Goal: Task Accomplishment & Management: Use online tool/utility

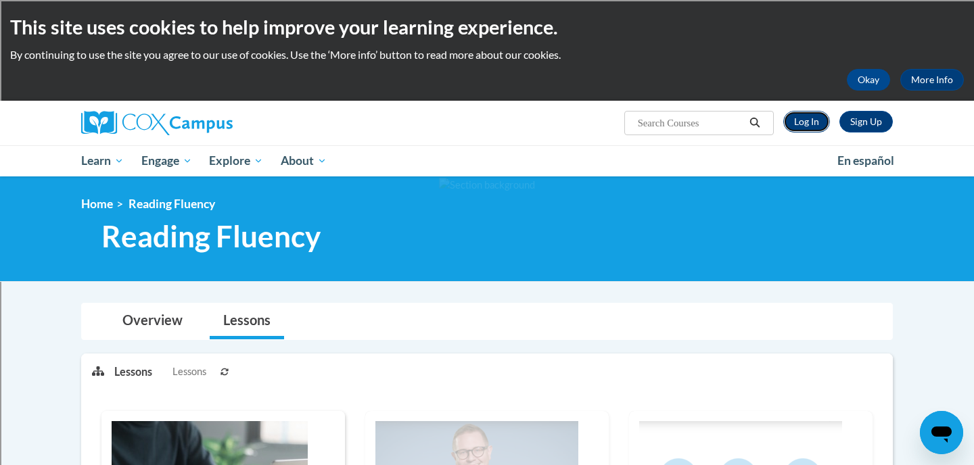
click at [802, 132] on link "Log In" at bounding box center [806, 122] width 47 height 22
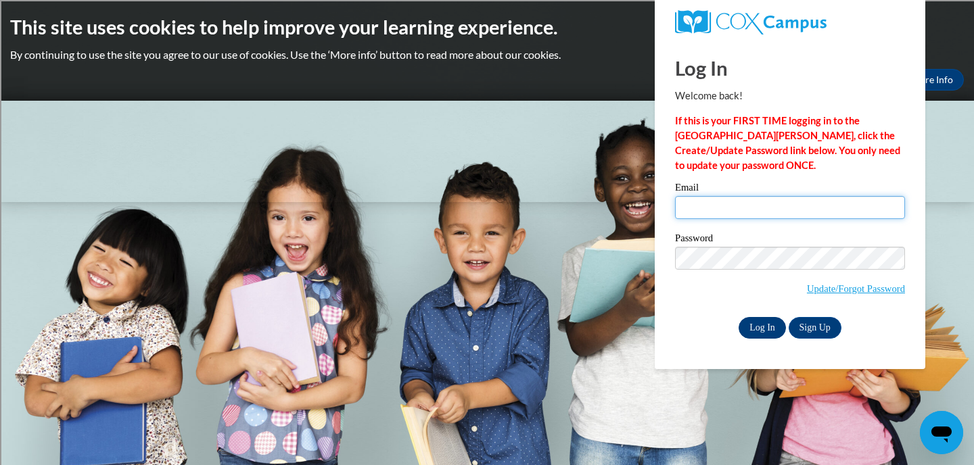
type input "[EMAIL_ADDRESS][DOMAIN_NAME]"
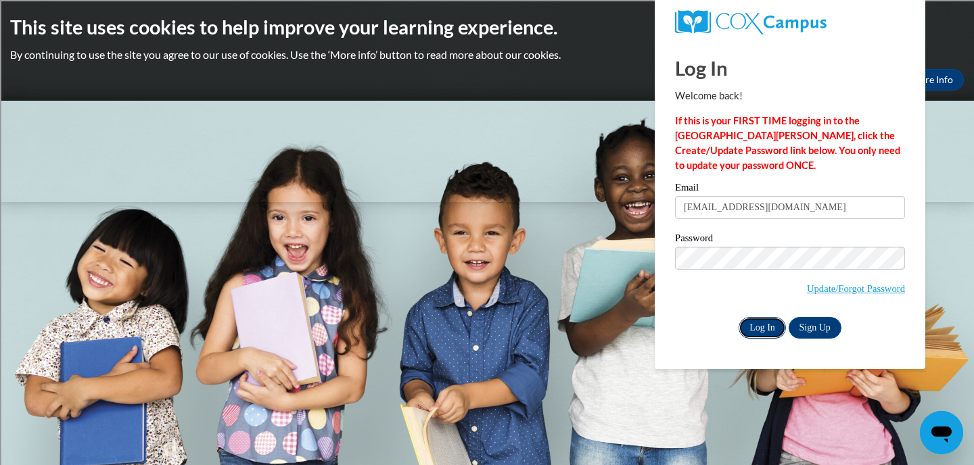
click at [752, 328] on input "Log In" at bounding box center [761, 328] width 47 height 22
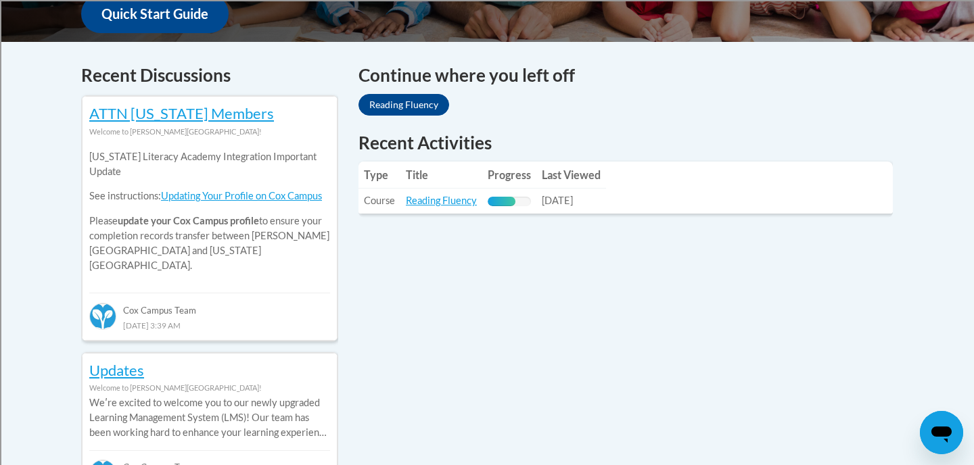
scroll to position [536, 0]
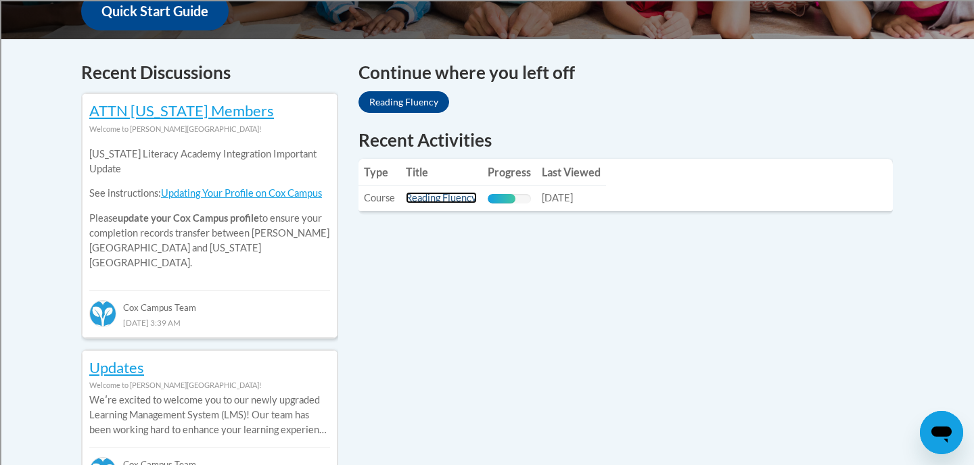
click at [469, 199] on link "Reading Fluency" at bounding box center [441, 197] width 71 height 11
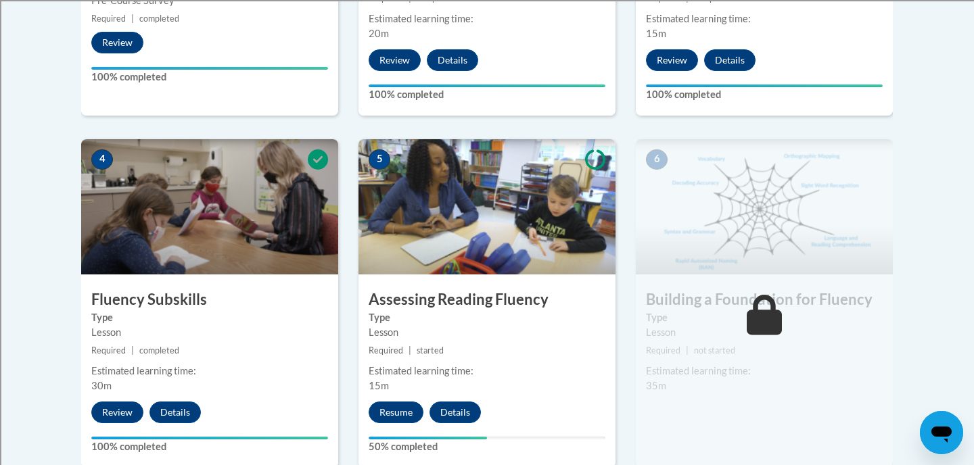
scroll to position [670, 0]
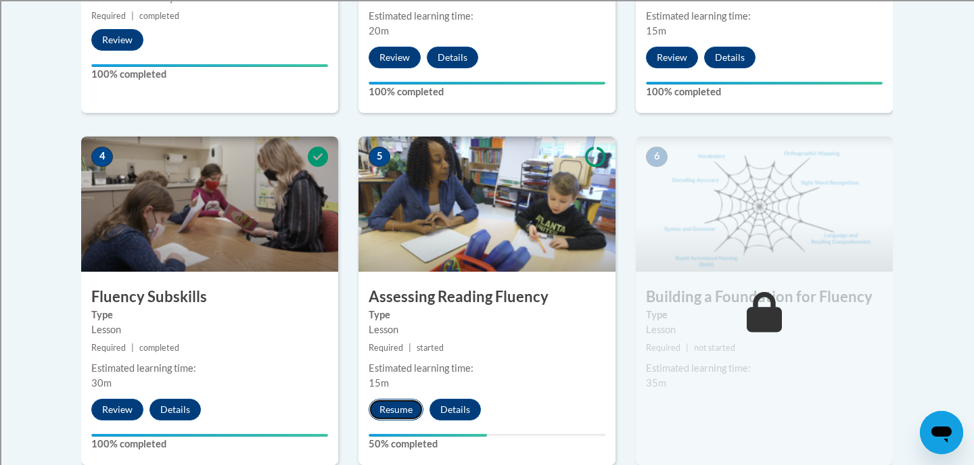
click at [397, 406] on button "Resume" at bounding box center [395, 410] width 55 height 22
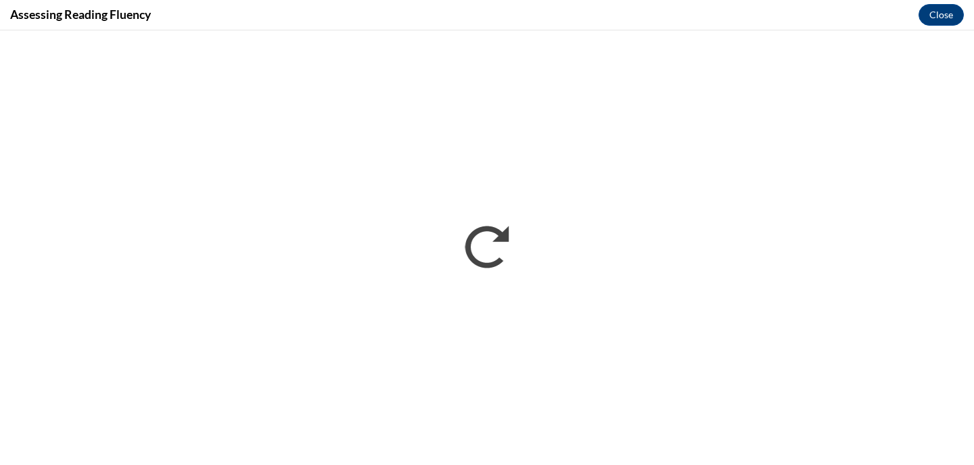
scroll to position [0, 0]
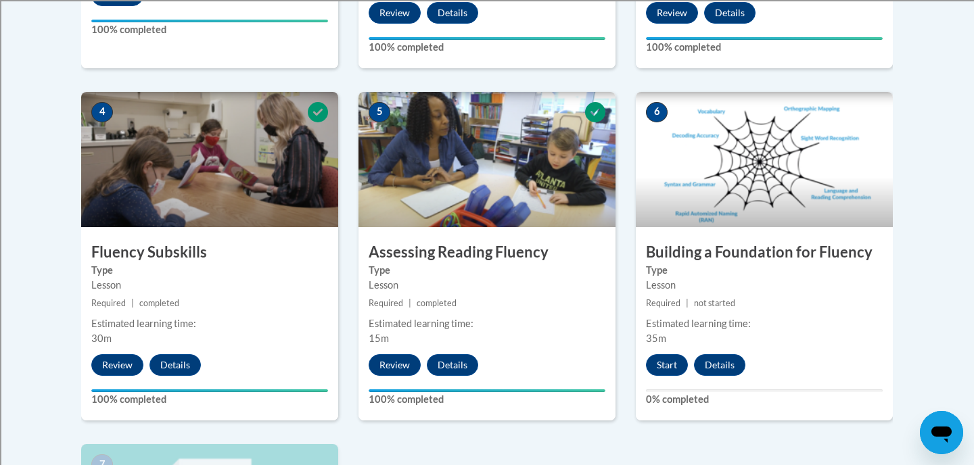
scroll to position [719, 0]
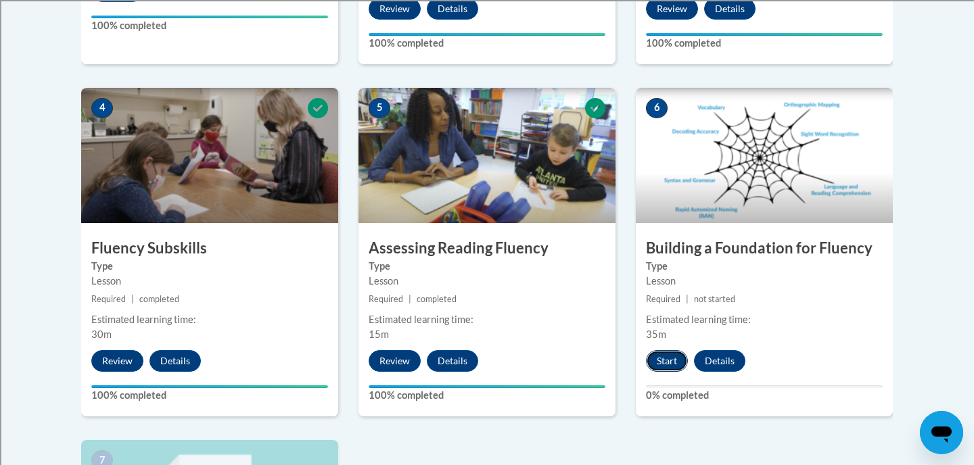
click at [649, 356] on button "Start" at bounding box center [667, 361] width 42 height 22
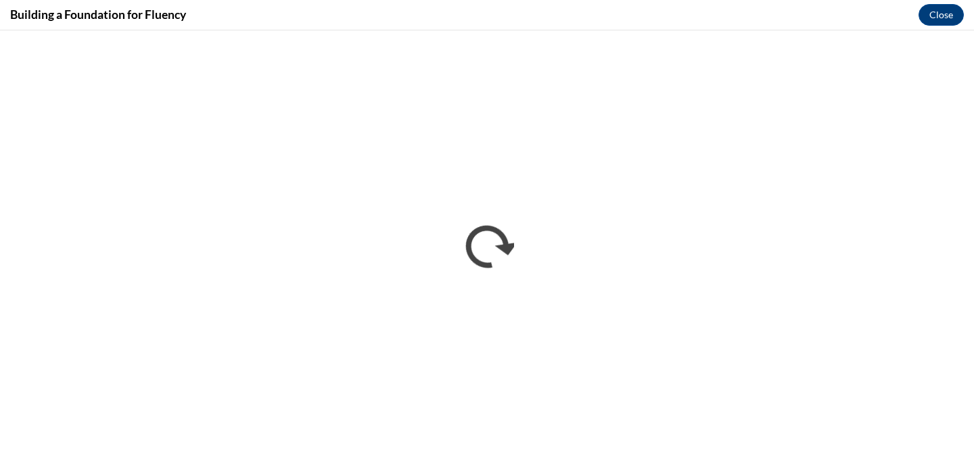
scroll to position [0, 0]
